Goal: Information Seeking & Learning: Learn about a topic

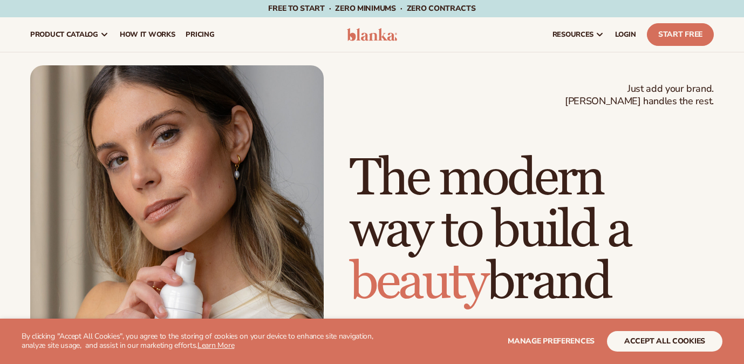
click at [662, 351] on section "WE USE COOKIES By clicking "Accept All Cookies", you agree to the storing of co…" at bounding box center [372, 340] width 744 height 45
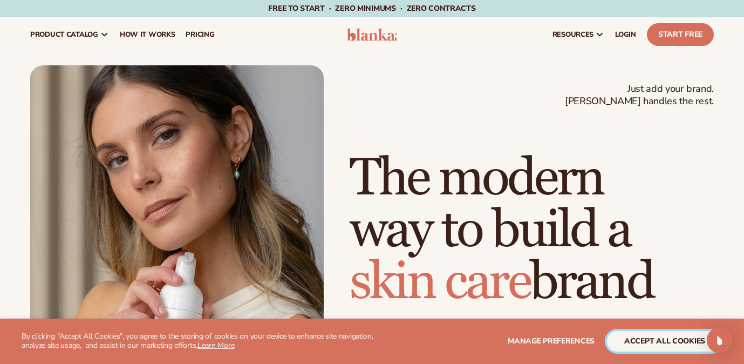
click at [662, 338] on button "accept all cookies" at bounding box center [665, 341] width 116 height 21
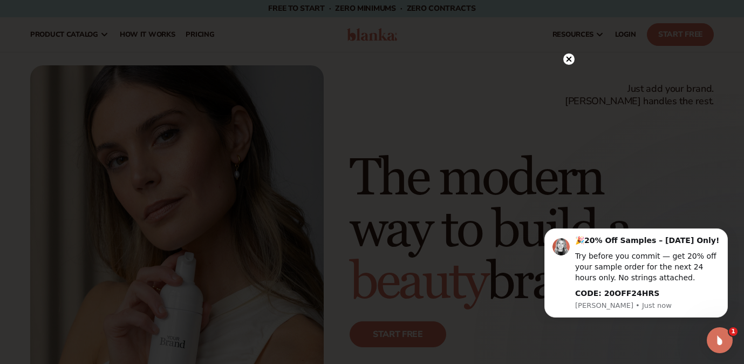
click at [568, 59] on icon at bounding box center [568, 58] width 5 height 5
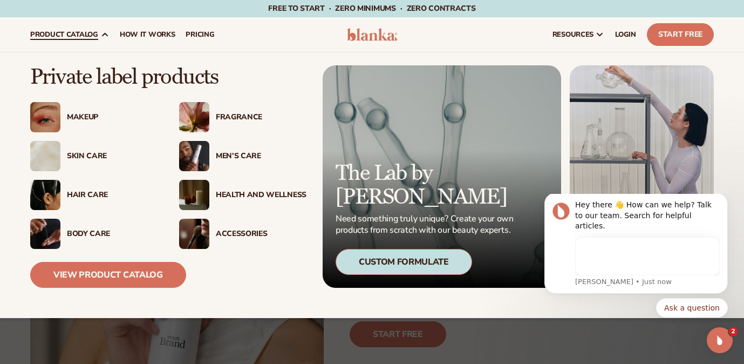
click at [49, 110] on img at bounding box center [45, 117] width 30 height 30
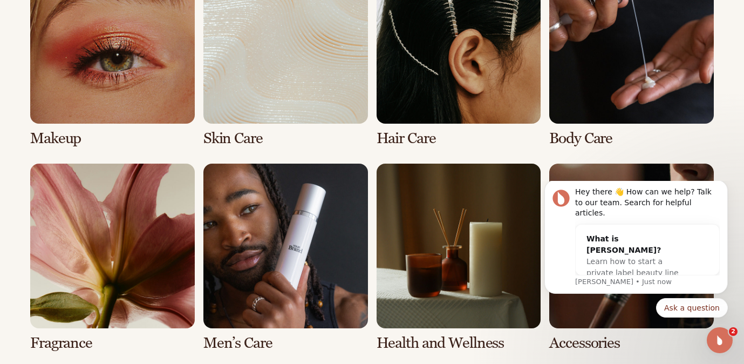
scroll to position [846, 0]
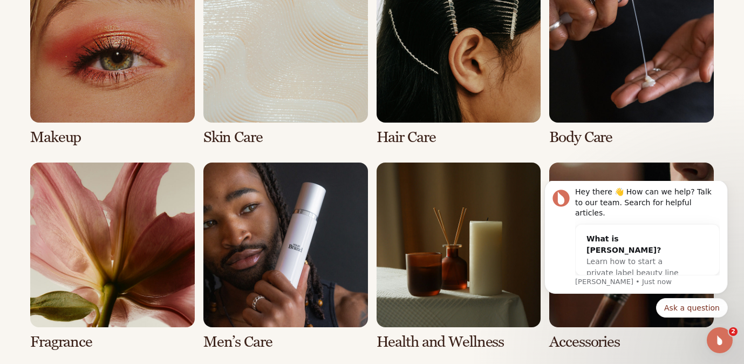
click at [54, 124] on link "1 / 8" at bounding box center [112, 52] width 165 height 188
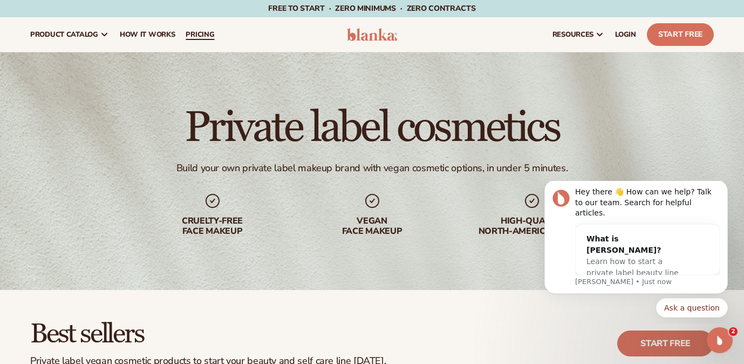
click at [197, 31] on span "pricing" at bounding box center [200, 34] width 29 height 9
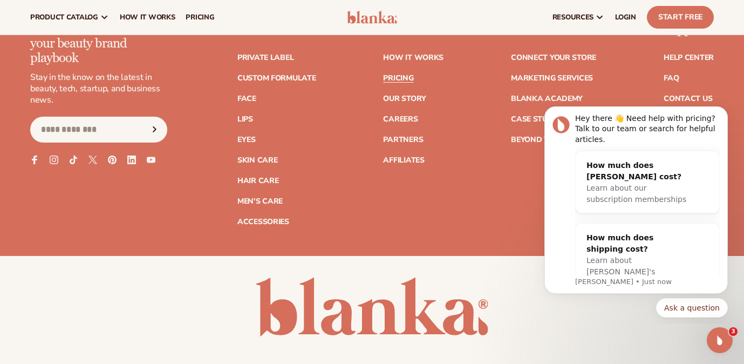
scroll to position [2227, 0]
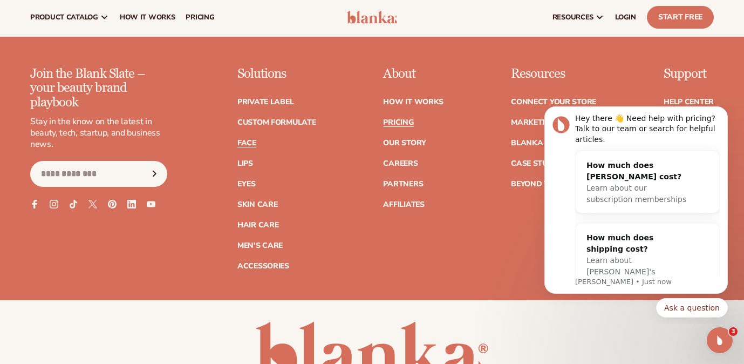
click at [248, 139] on link "Face" at bounding box center [247, 143] width 19 height 8
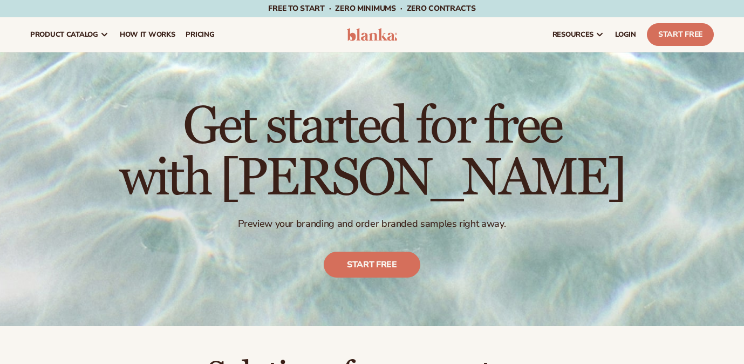
scroll to position [8, 0]
